Goal: Transaction & Acquisition: Download file/media

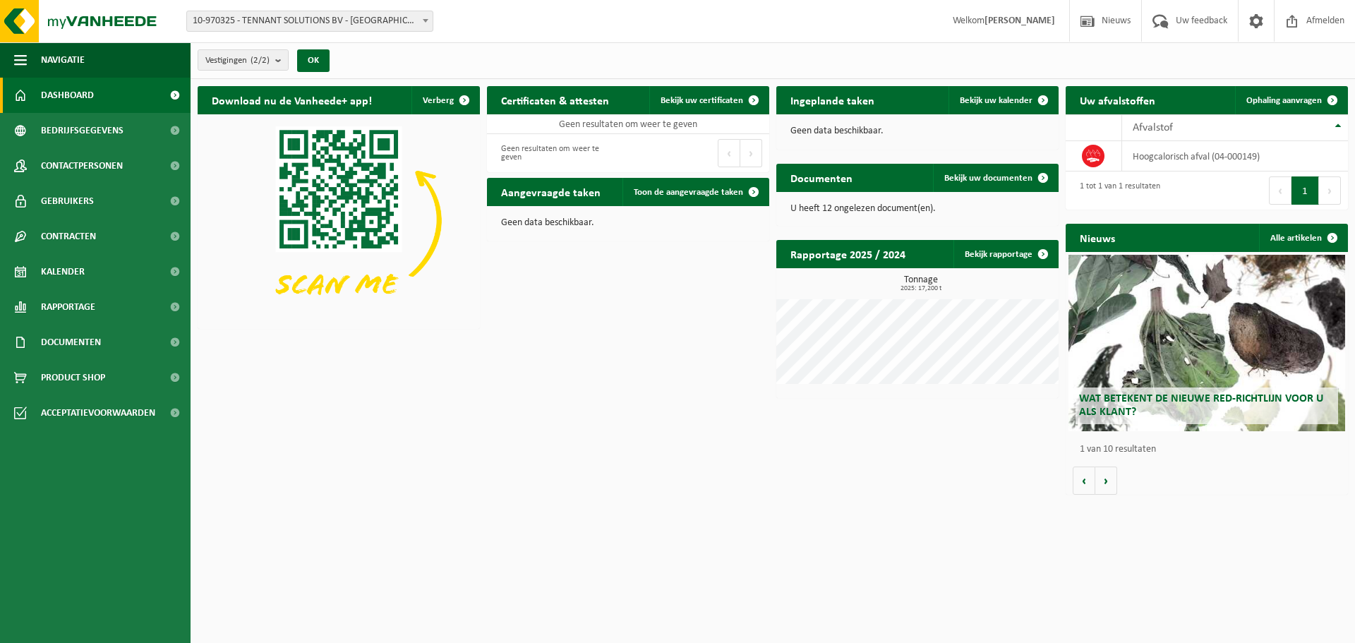
drag, startPoint x: 1247, startPoint y: 4, endPoint x: 543, endPoint y: 491, distance: 857.0
click at [541, 497] on div "Download nu de Vanheede+ app! Verberg Certificaten & attesten Bekijk uw certifi…" at bounding box center [772, 290] width 1157 height 423
click at [840, 178] on h2 "Documenten" at bounding box center [821, 178] width 90 height 28
click at [960, 171] on link "Bekijk uw documenten" at bounding box center [995, 178] width 124 height 28
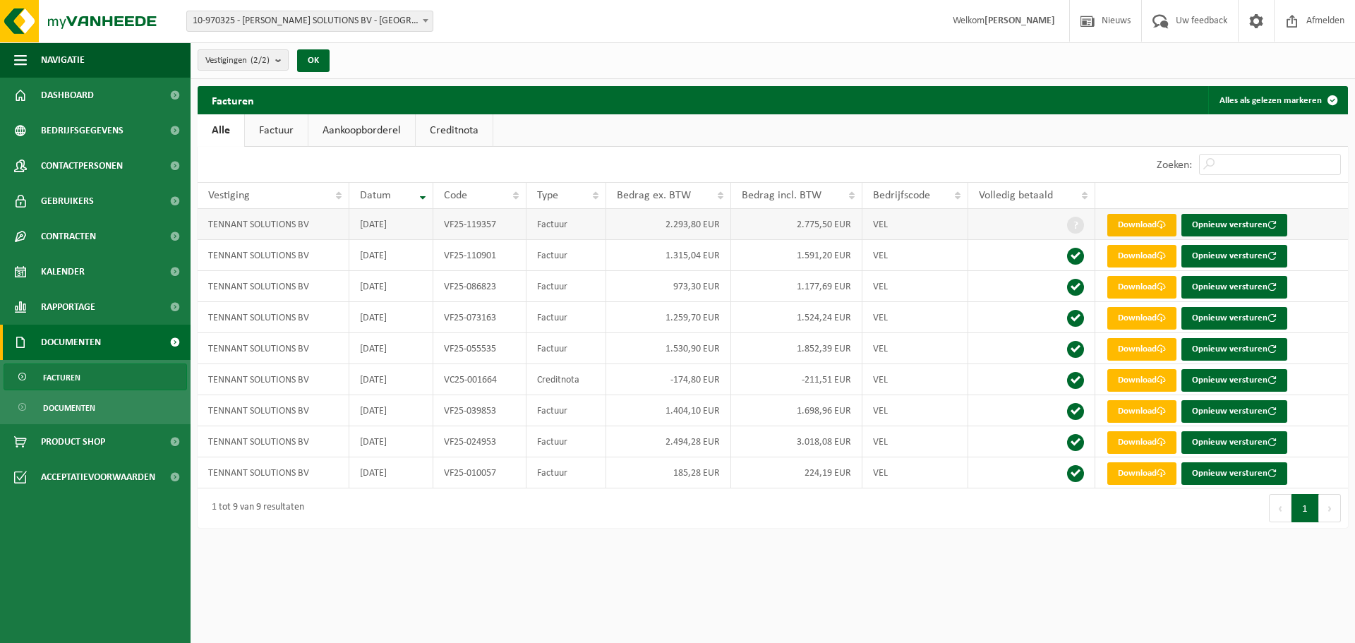
click at [1146, 221] on link "Download" at bounding box center [1141, 225] width 69 height 23
